Goal: Information Seeking & Learning: Compare options

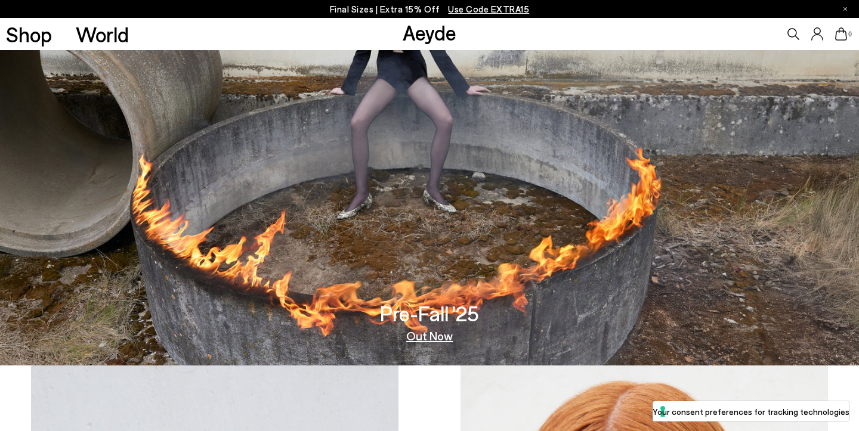
scroll to position [55, 0]
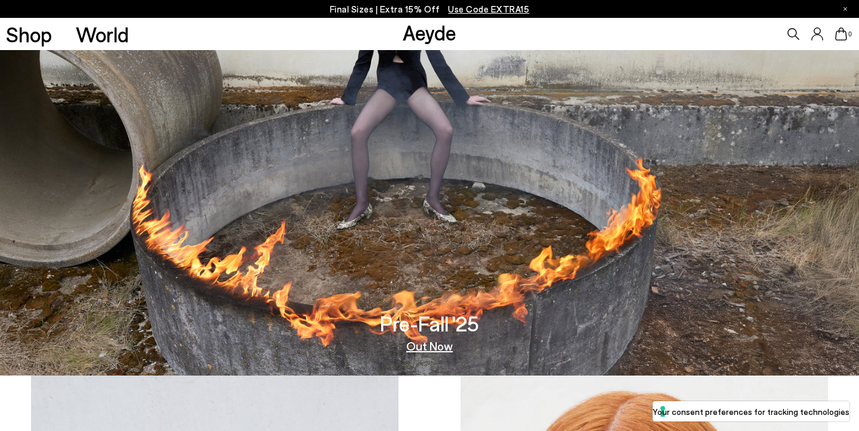
click at [425, 343] on link "Out Now" at bounding box center [429, 346] width 47 height 12
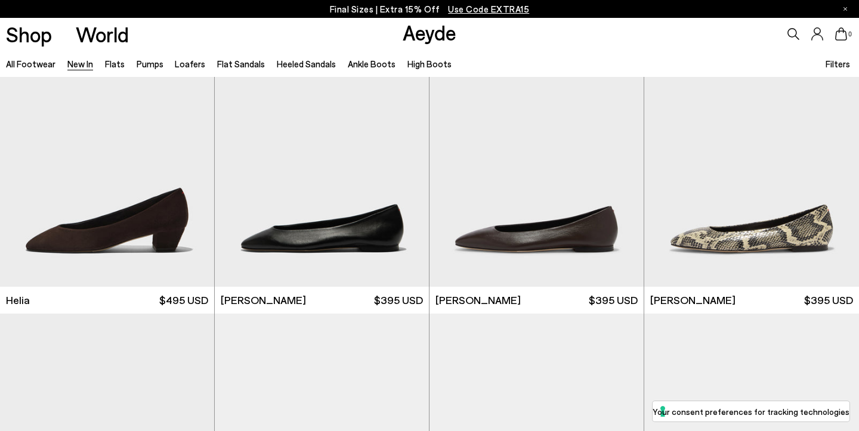
scroll to position [1246, 0]
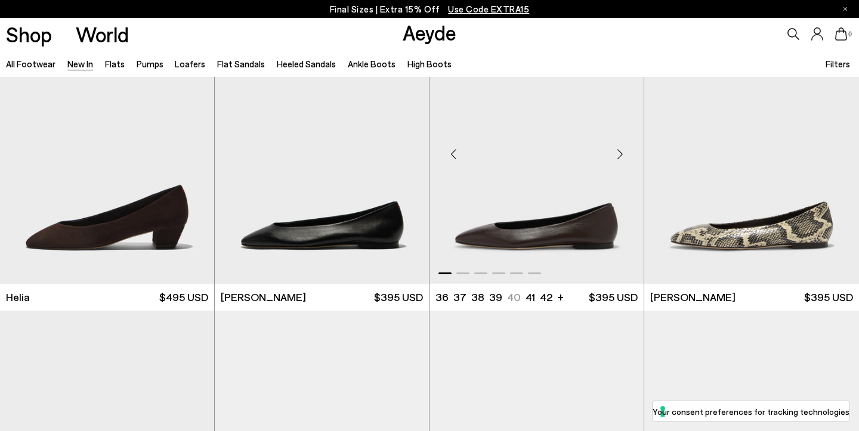
click at [538, 244] on img "1 / 6" at bounding box center [536, 149] width 214 height 269
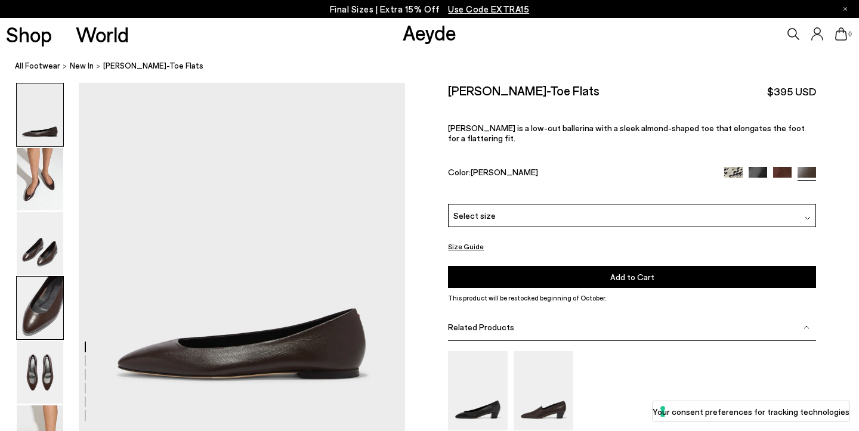
click at [48, 313] on img at bounding box center [40, 308] width 47 height 63
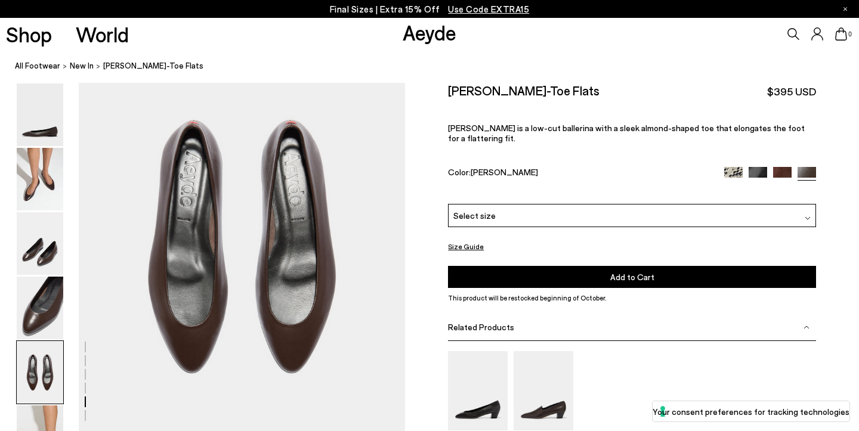
scroll to position [1712, 0]
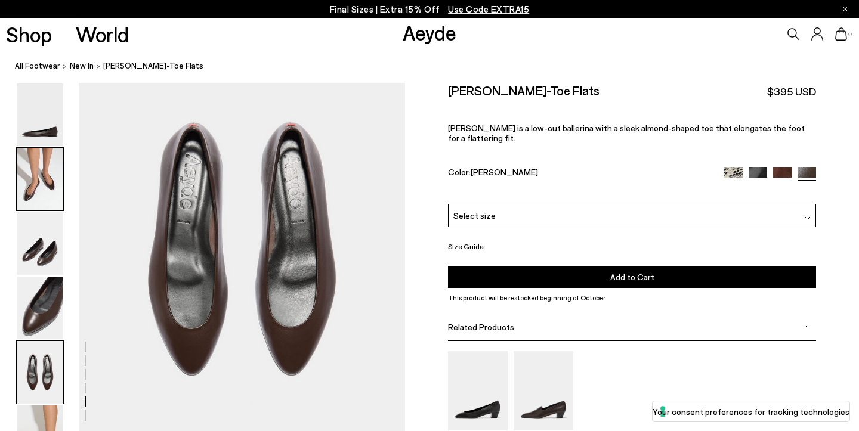
click at [43, 185] on img at bounding box center [40, 179] width 47 height 63
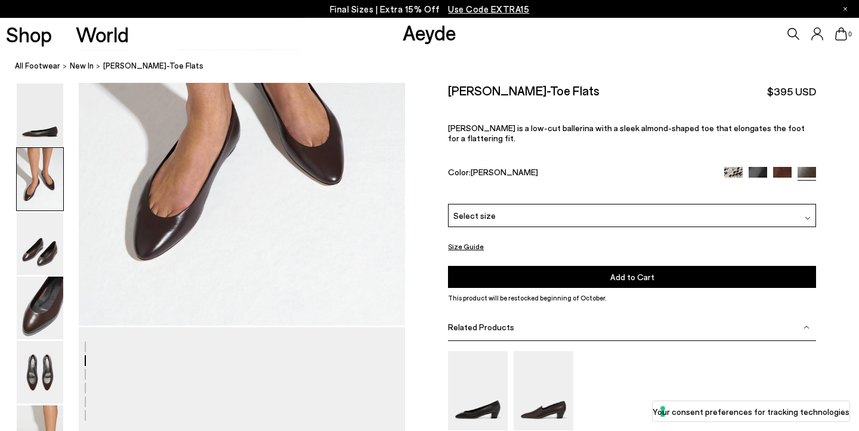
scroll to position [544, 0]
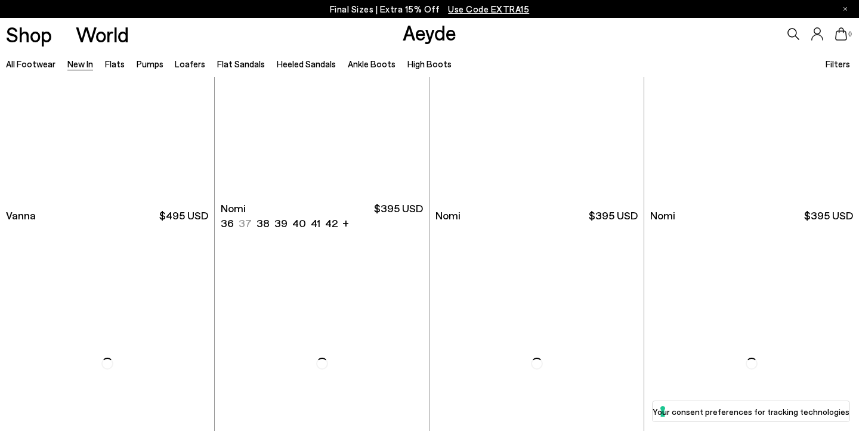
scroll to position [1919, 0]
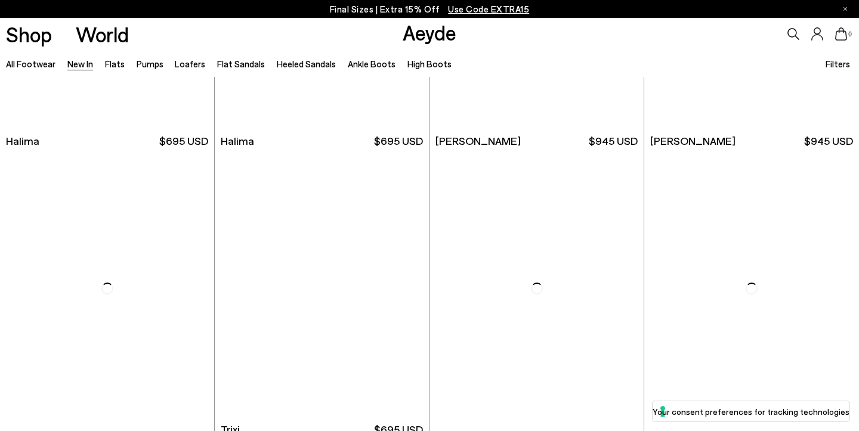
scroll to position [4074, 0]
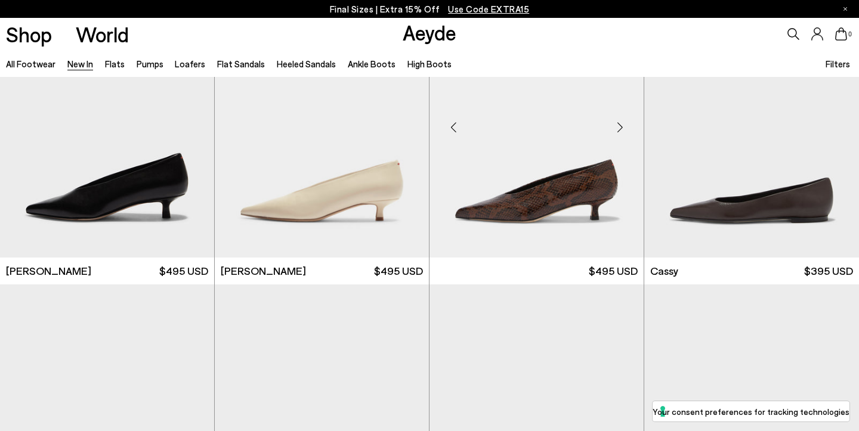
scroll to position [4520, 0]
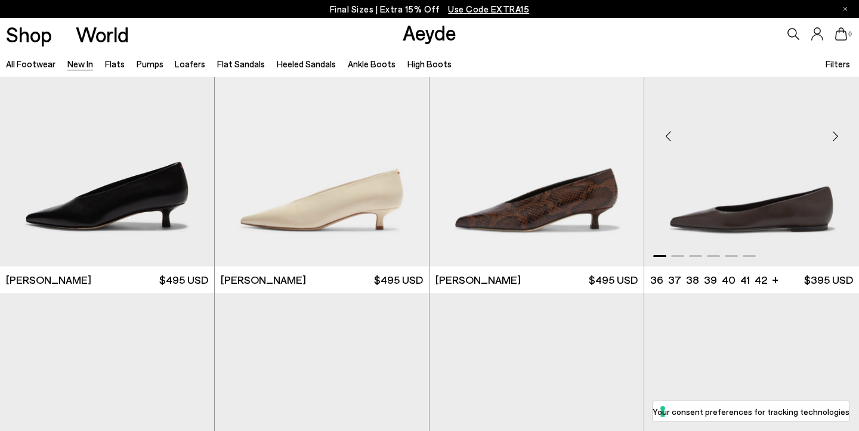
click at [748, 230] on img "1 / 6" at bounding box center [751, 131] width 215 height 269
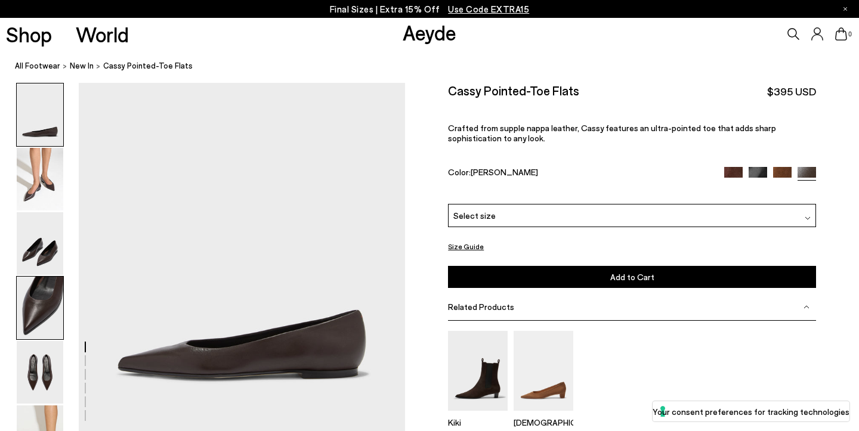
click at [36, 303] on img at bounding box center [40, 308] width 47 height 63
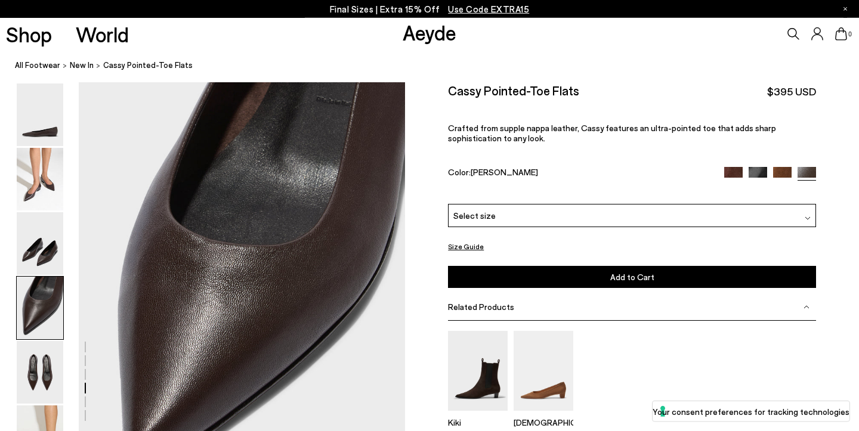
scroll to position [1225, 0]
click at [39, 192] on img at bounding box center [40, 179] width 47 height 63
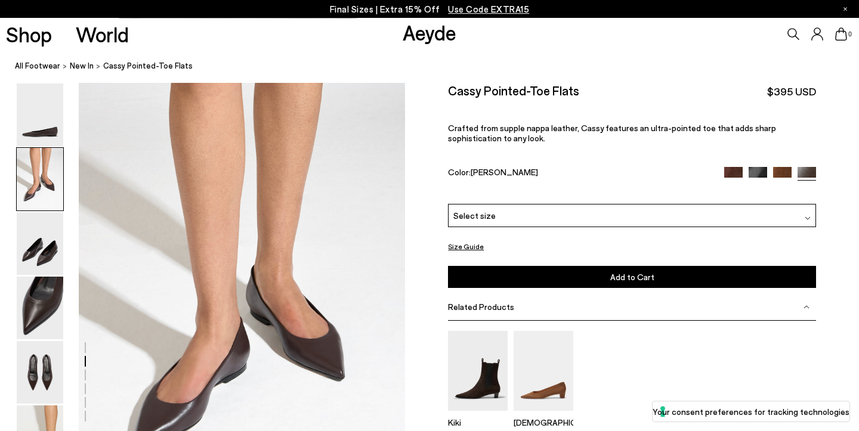
scroll to position [351, 0]
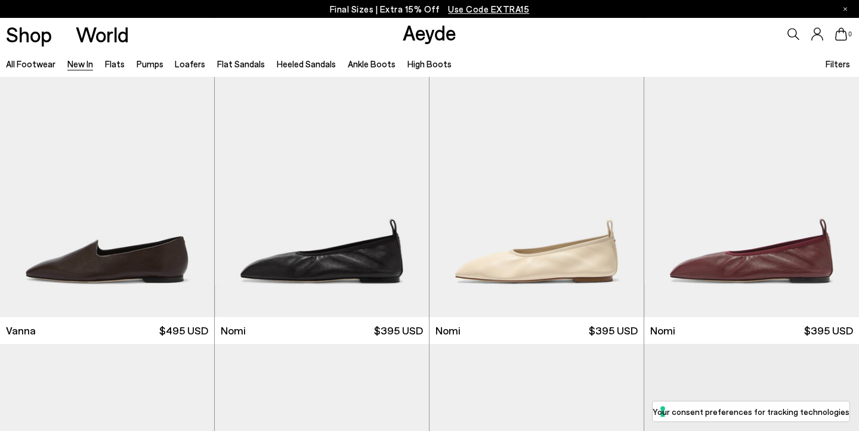
scroll to position [1806, 0]
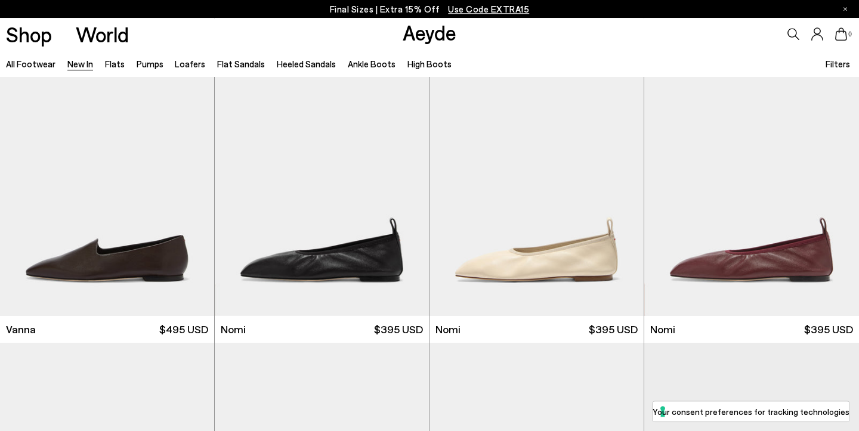
click at [367, 249] on img "1 / 6" at bounding box center [322, 181] width 214 height 269
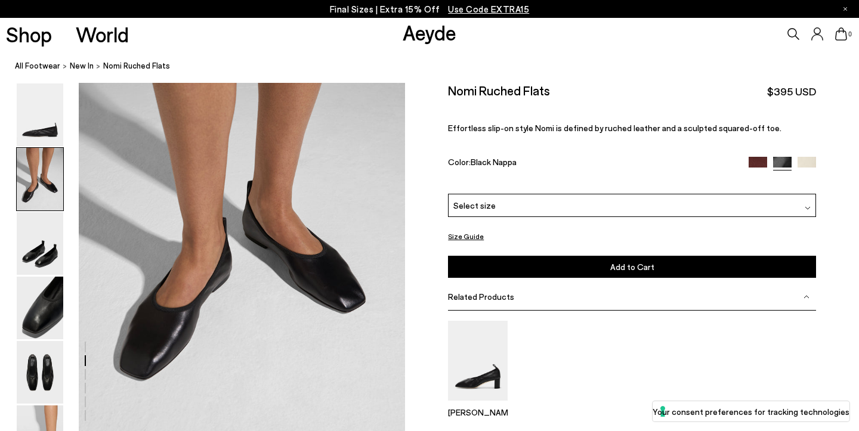
scroll to position [435, 0]
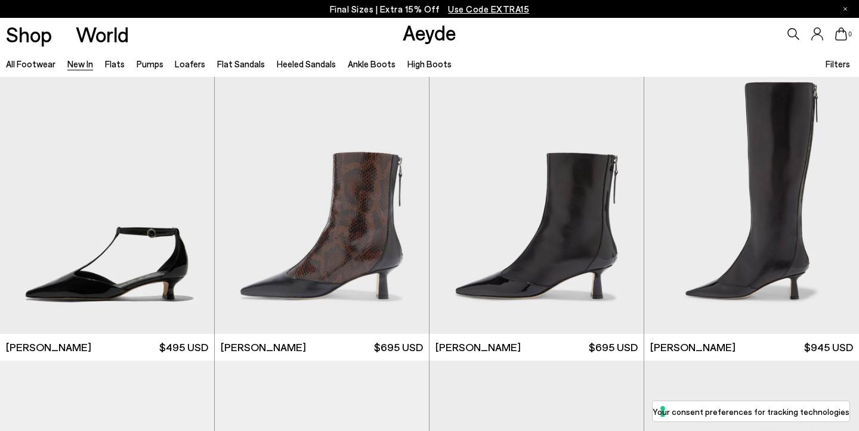
scroll to position [2680, 0]
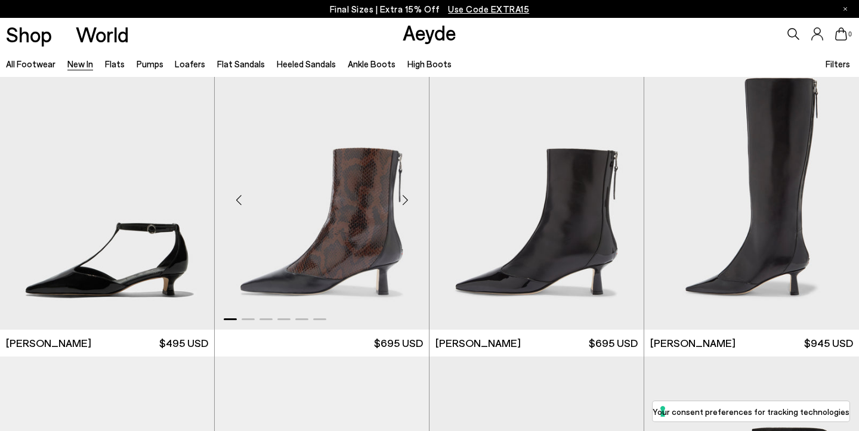
click at [361, 206] on img "1 / 6" at bounding box center [322, 195] width 214 height 269
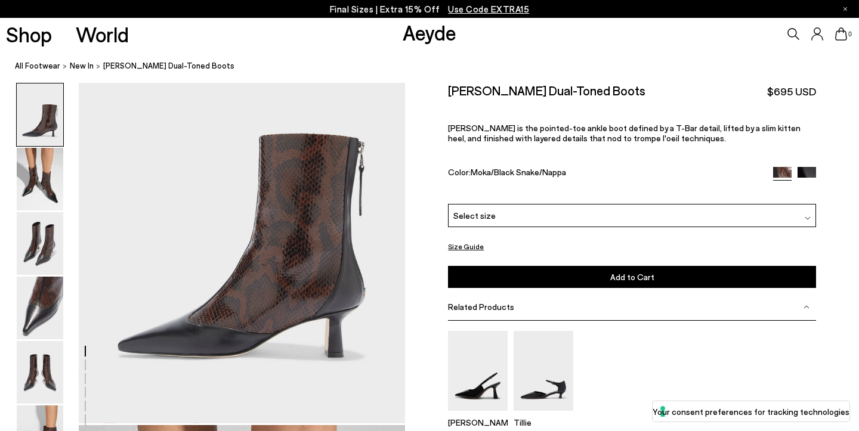
scroll to position [95, 0]
click at [804, 166] on img at bounding box center [806, 175] width 18 height 18
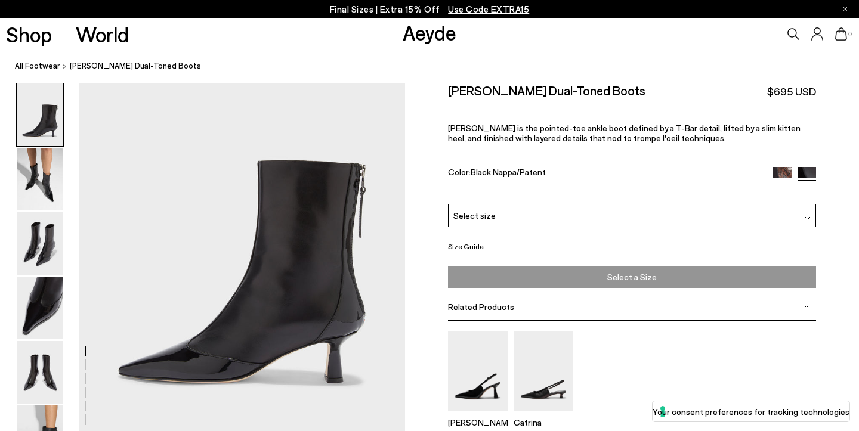
scroll to position [72, 0]
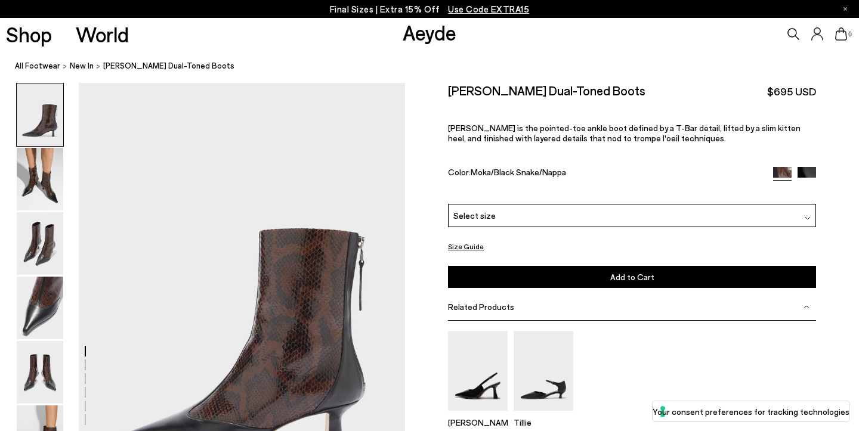
scroll to position [95, 0]
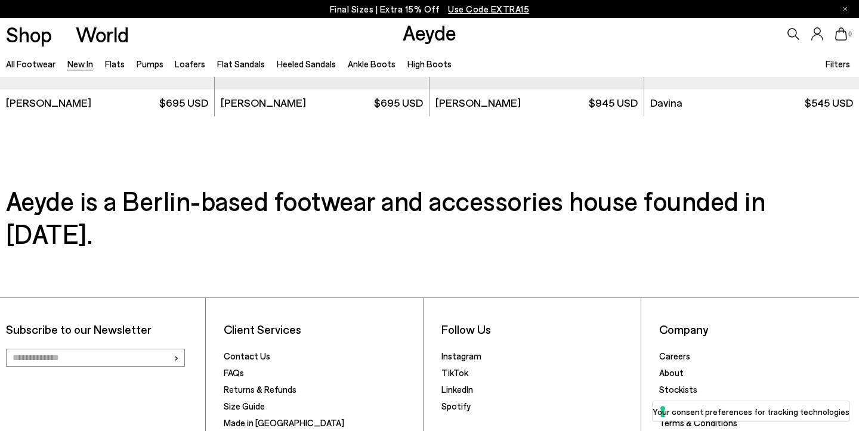
scroll to position [3514, 0]
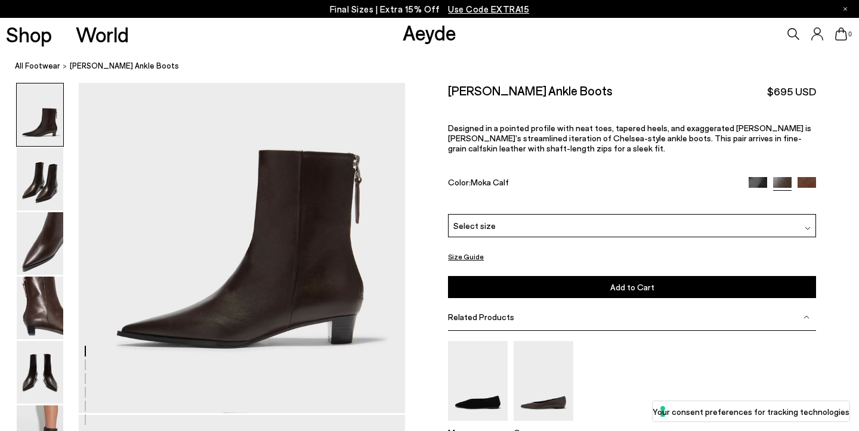
scroll to position [107, 0]
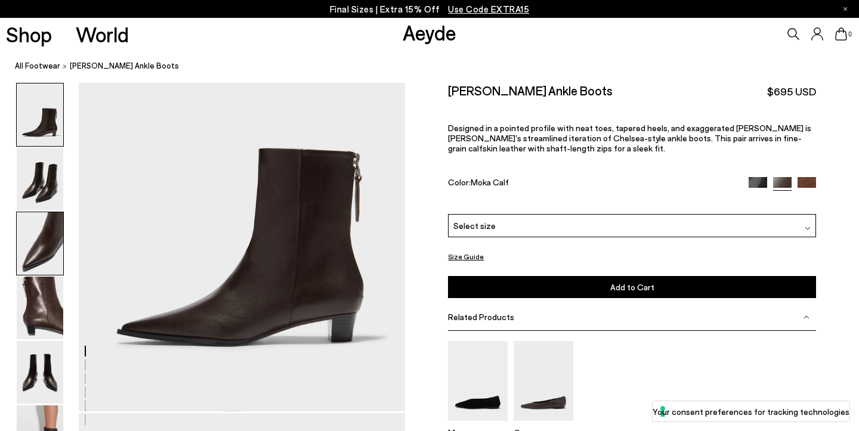
click at [41, 250] on img at bounding box center [40, 243] width 47 height 63
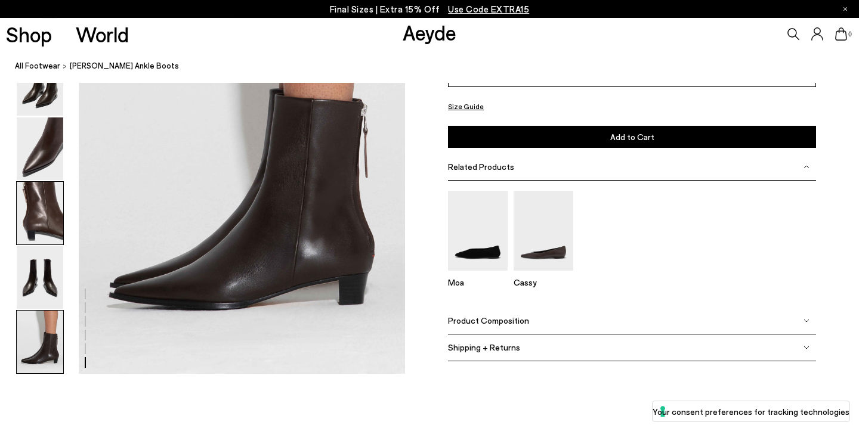
scroll to position [2330, 0]
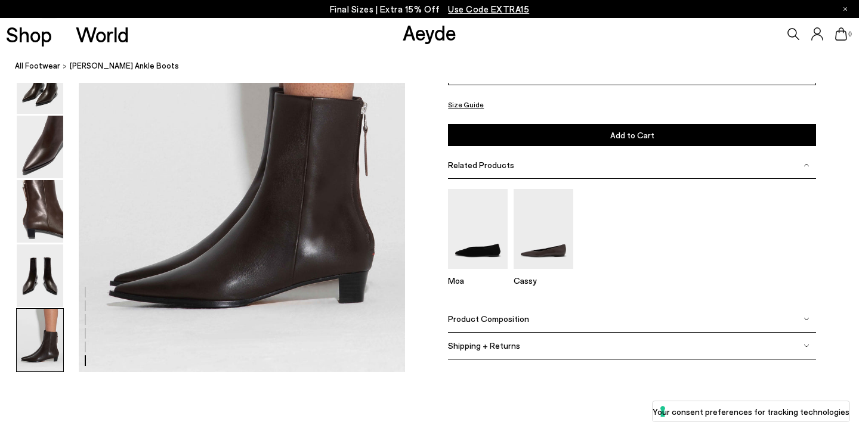
click at [45, 333] on img at bounding box center [40, 340] width 47 height 63
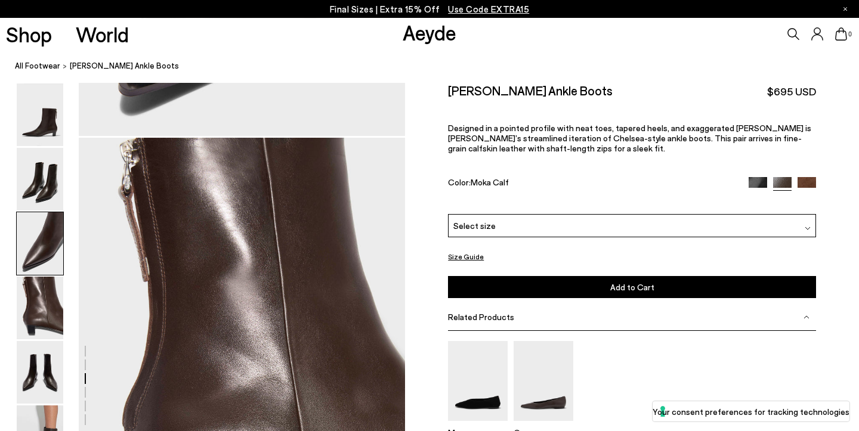
scroll to position [1255, 0]
click at [55, 181] on img at bounding box center [40, 179] width 47 height 63
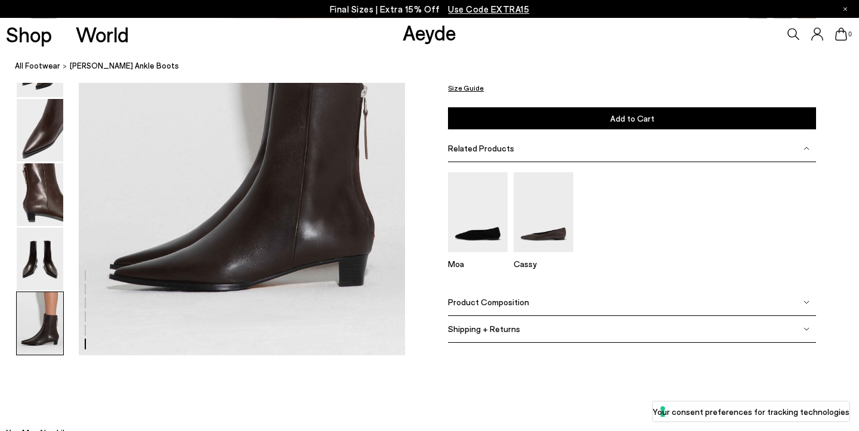
scroll to position [2349, 0]
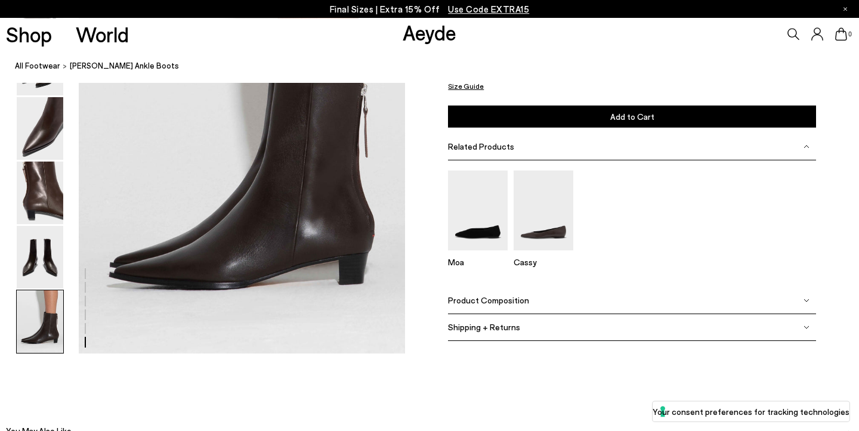
click at [56, 315] on img at bounding box center [40, 321] width 47 height 63
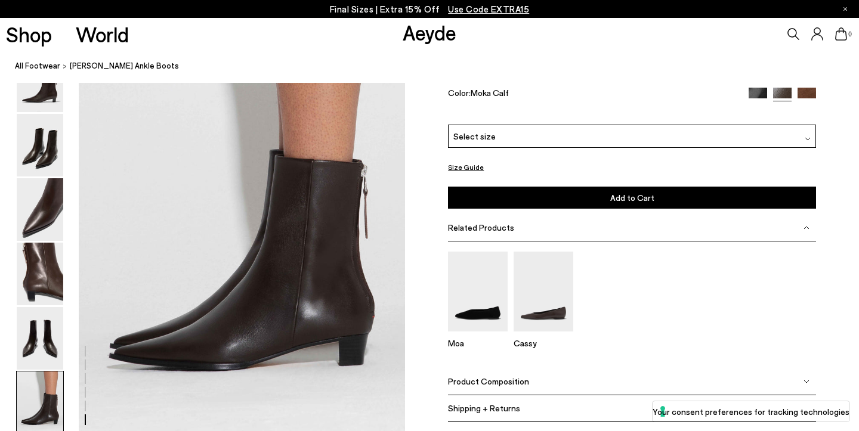
scroll to position [2267, 0]
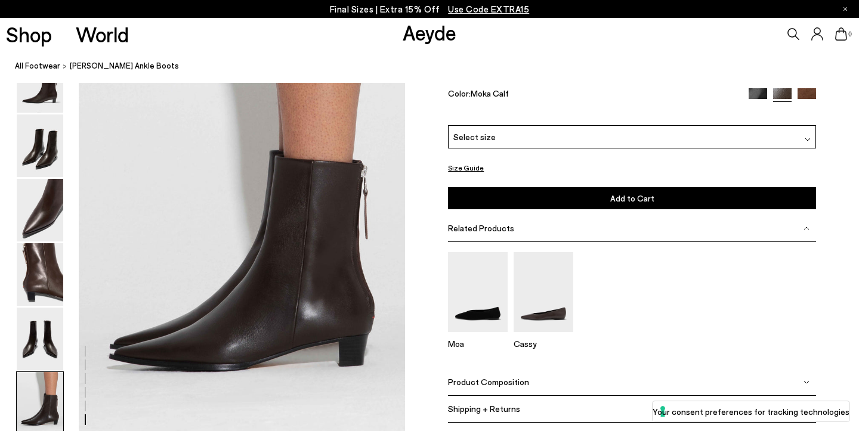
click at [500, 147] on div "Select size" at bounding box center [632, 136] width 368 height 23
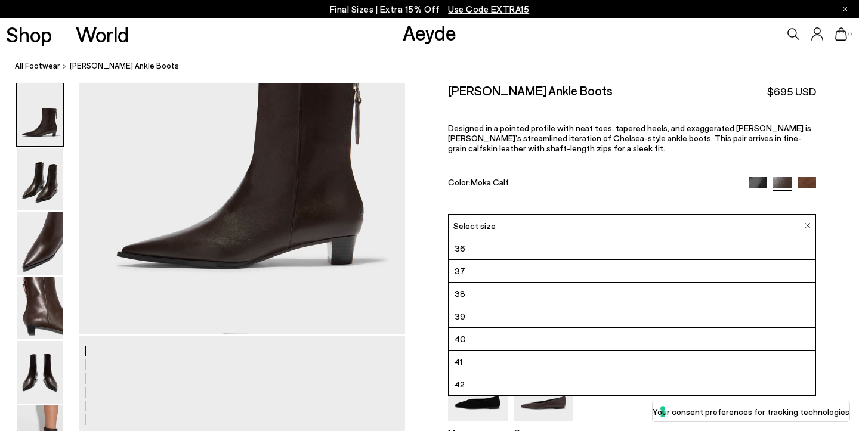
scroll to position [0, 0]
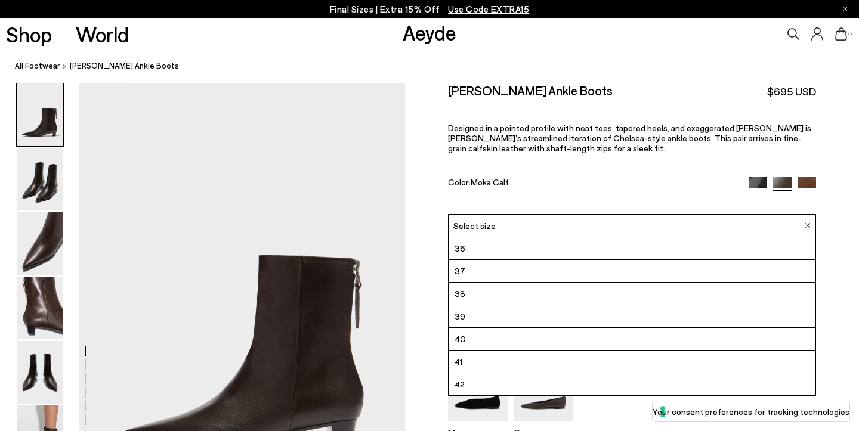
click at [763, 157] on div "Harriet Pointed Ankle Boots $695 USD Designed in a pointed profile with neat to…" at bounding box center [632, 148] width 368 height 131
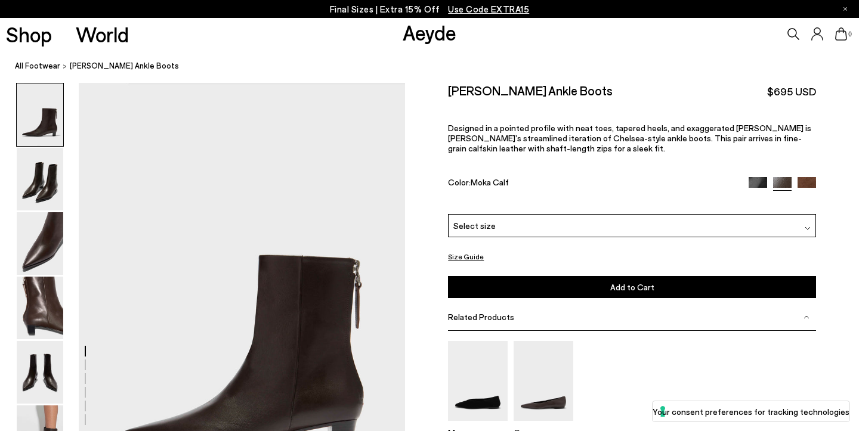
click at [757, 177] on img at bounding box center [757, 186] width 18 height 18
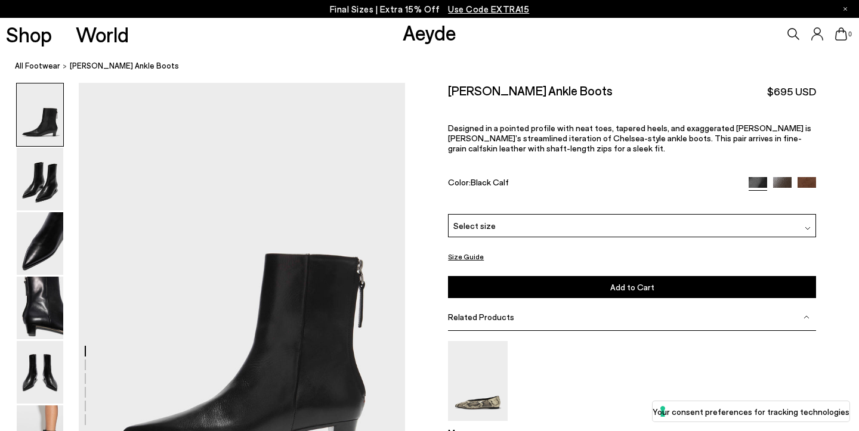
click at [801, 177] on img at bounding box center [806, 186] width 18 height 18
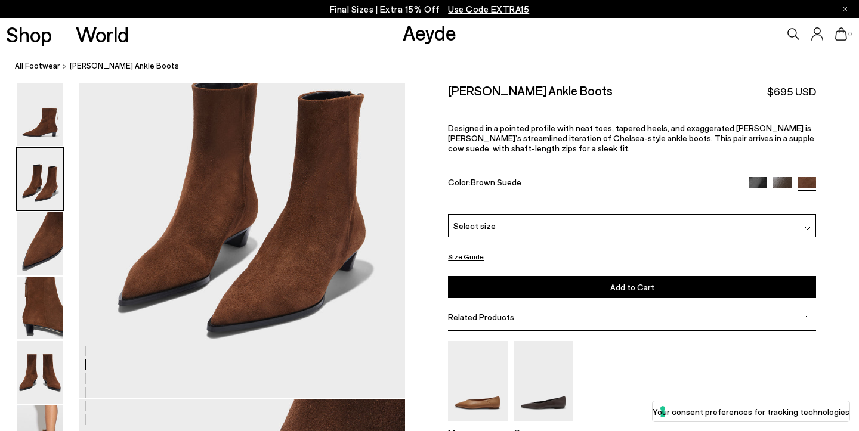
scroll to position [559, 0]
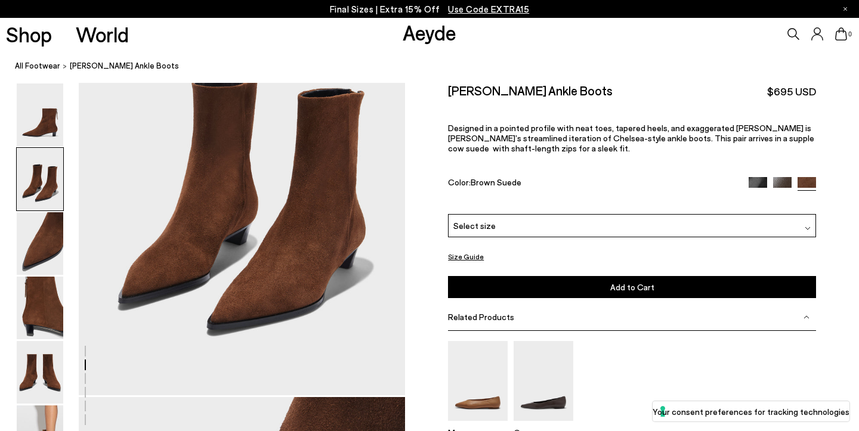
click at [775, 176] on img at bounding box center [782, 185] width 18 height 18
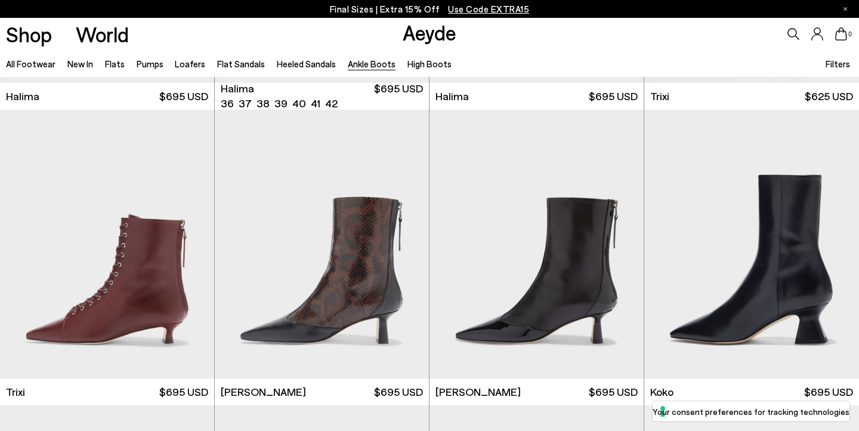
scroll to position [264, 0]
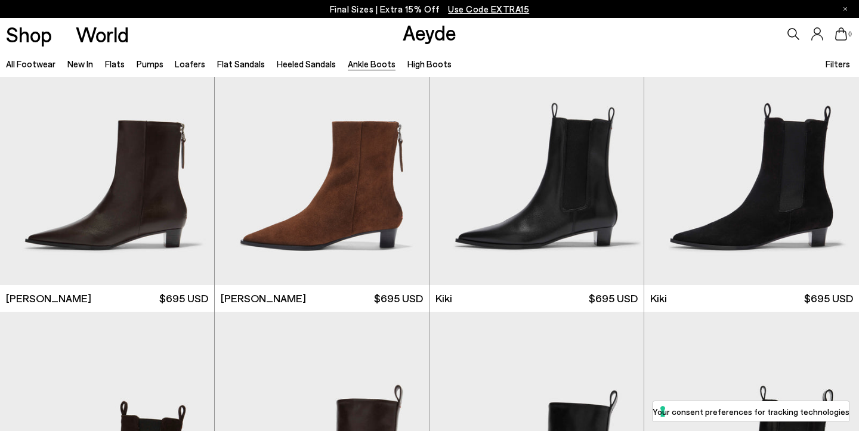
scroll to position [1548, 0]
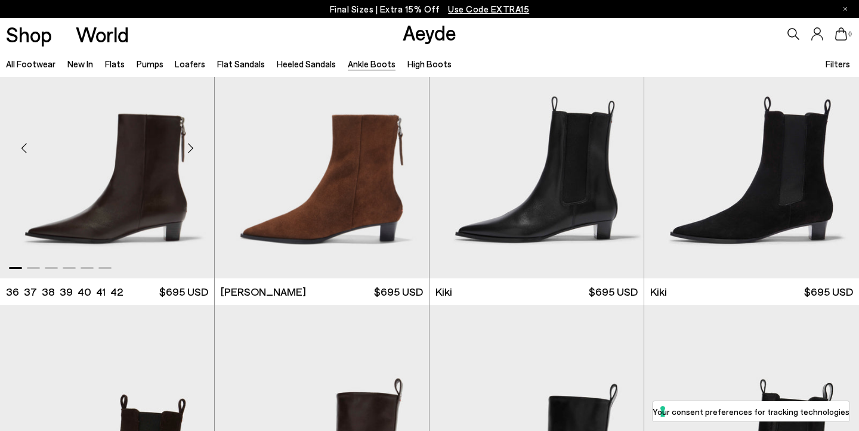
click at [172, 219] on img "1 / 6" at bounding box center [107, 143] width 214 height 269
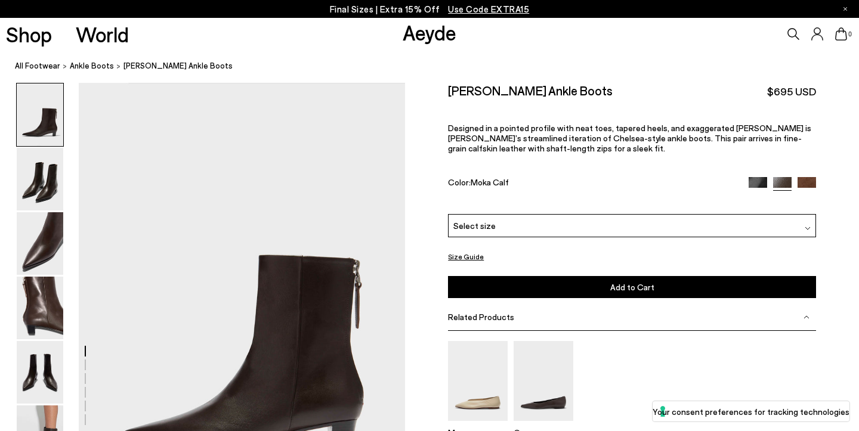
click at [464, 249] on button "Size Guide" at bounding box center [466, 256] width 36 height 15
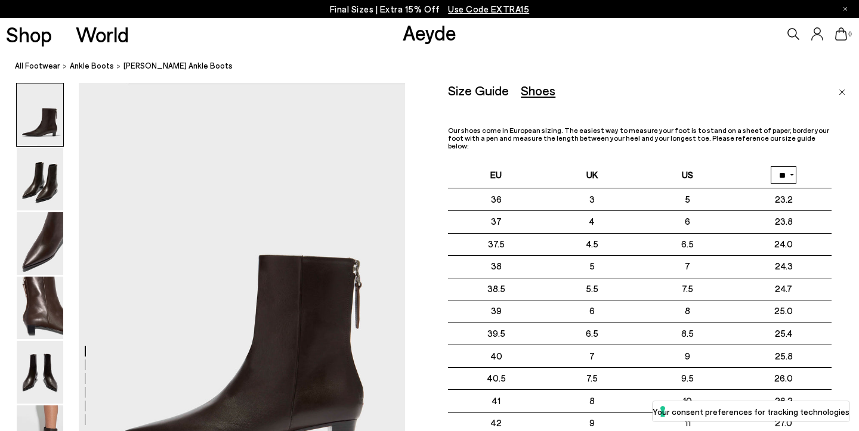
select select "**"
click option "**" at bounding box center [0, 0] width 0 height 0
